Goal: Find contact information: Find contact information

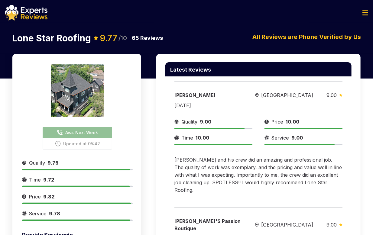
click at [357, 95] on div "Latest Reviews [PERSON_NAME][GEOGRAPHIC_DATA] 9.00 [DATE] Quality 9.00 Price 10…" at bounding box center [258, 187] width 204 height 266
click at [82, 132] on span "Ava. Next Week" at bounding box center [81, 132] width 33 height 6
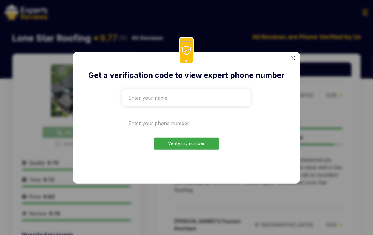
click at [170, 130] on input "tel" at bounding box center [186, 123] width 128 height 17
paste input "[PHONE_NUMBER]"
click at [296, 102] on div "Get a verification code to view expert phone number [PHONE_NUMBER] Verify my nu…" at bounding box center [186, 118] width 227 height 132
click at [175, 124] on input "[PHONE_NUMBER]" at bounding box center [186, 123] width 128 height 17
paste input "[PHONE_NUMBER]"
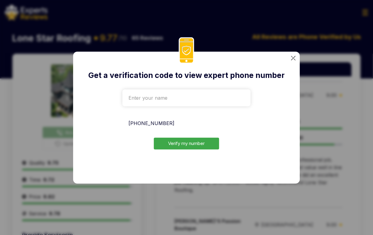
click at [186, 124] on input "[PHONE_NUMBER]" at bounding box center [186, 123] width 128 height 17
click at [131, 127] on input "[PHONE_NUMBER]" at bounding box center [186, 123] width 128 height 17
click at [129, 125] on input "[PHONE_NUMBER]" at bounding box center [186, 123] width 128 height 17
click at [294, 127] on div "Get a verification code to view expert phone number [PHONE_NUMBER] Verify my nu…" at bounding box center [186, 118] width 227 height 132
drag, startPoint x: 212, startPoint y: 121, endPoint x: 118, endPoint y: 122, distance: 94.0
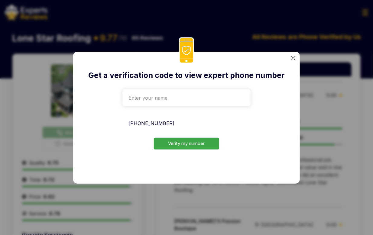
click at [118, 122] on div "Get a verification code to view expert phone number [PHONE_NUMBER] Verify my nu…" at bounding box center [186, 118] width 227 height 132
paste input "tel"
click at [295, 137] on div "Get a verification code to view expert phone number [PHONE_NUMBER] Verify my nu…" at bounding box center [186, 118] width 227 height 132
click at [192, 115] on input "[PHONE_NUMBER]" at bounding box center [186, 123] width 128 height 17
click at [192, 120] on input "[PHONE_NUMBER]" at bounding box center [186, 123] width 128 height 17
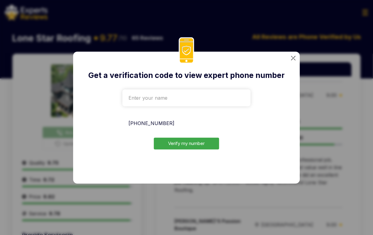
paste input "tel"
click at [189, 127] on input "[PHONE_NUMBER]" at bounding box center [186, 123] width 128 height 17
paste input "tel"
drag, startPoint x: 189, startPoint y: 127, endPoint x: 134, endPoint y: 133, distance: 55.7
click at [134, 133] on form "[PHONE_NUMBER] Verify my number" at bounding box center [186, 118] width 128 height 63
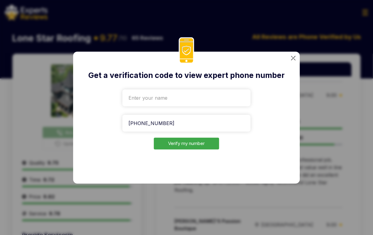
click at [296, 146] on div "Get a verification code to view expert phone number [PHONE_NUMBER] Verify my nu…" at bounding box center [186, 118] width 227 height 132
click at [199, 120] on input "[PHONE_NUMBER]" at bounding box center [186, 123] width 128 height 17
paste input "708-072-"
type input "[PHONE_NUMBER]"
click at [293, 57] on img at bounding box center [293, 58] width 5 height 5
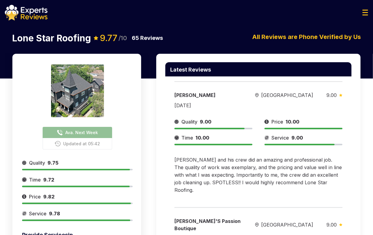
click at [36, 15] on img at bounding box center [26, 13] width 43 height 16
